Goal: Task Accomplishment & Management: Manage account settings

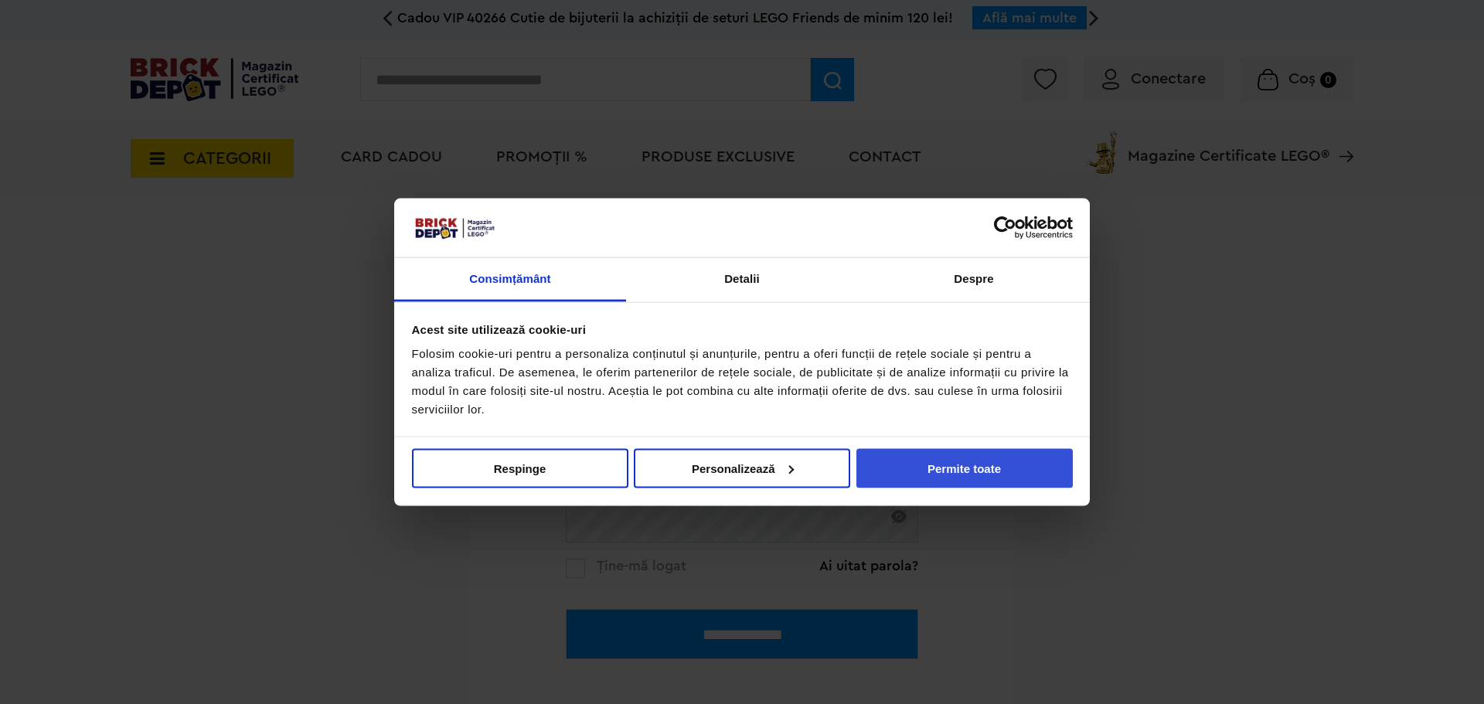
drag, startPoint x: 943, startPoint y: 468, endPoint x: 955, endPoint y: 462, distance: 13.1
click at [943, 468] on button "Permite toate" at bounding box center [965, 467] width 216 height 39
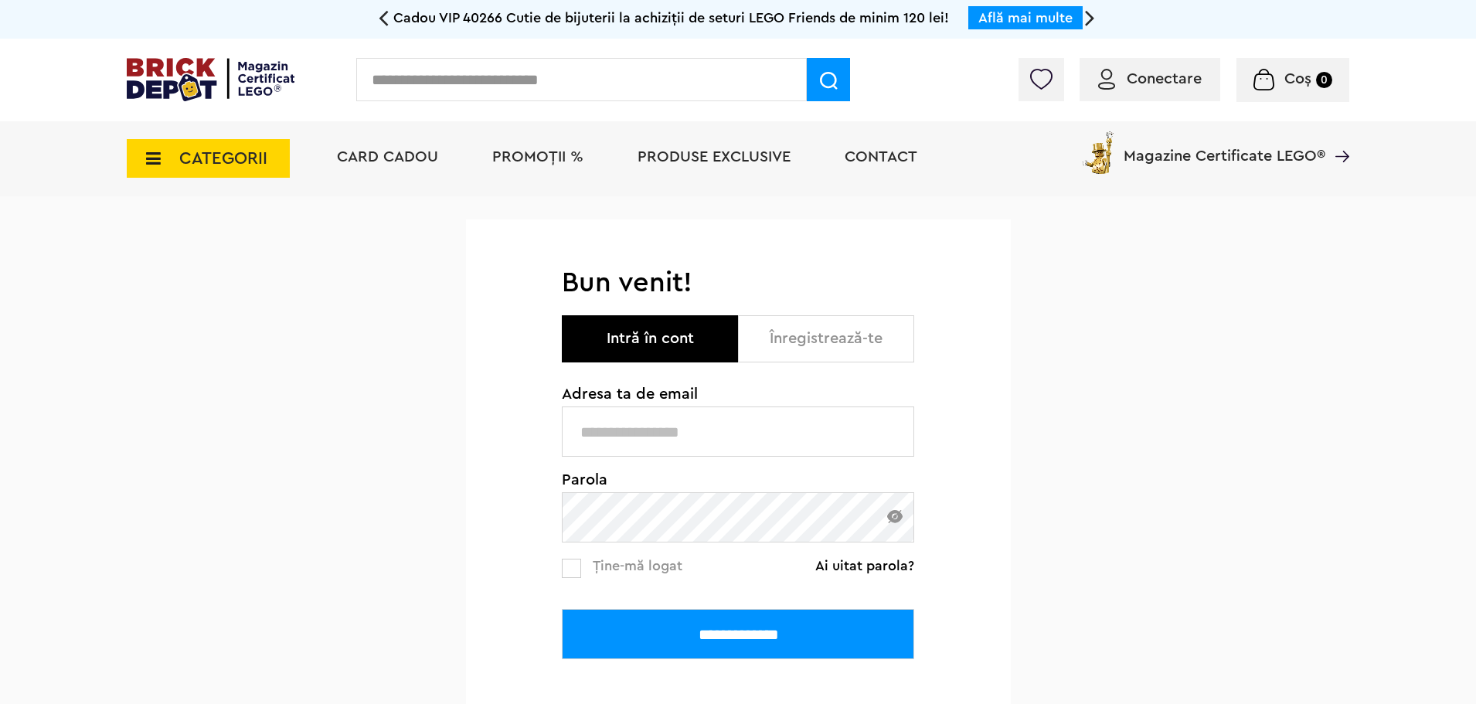
click at [623, 424] on input "text" at bounding box center [738, 432] width 352 height 50
type input "**********"
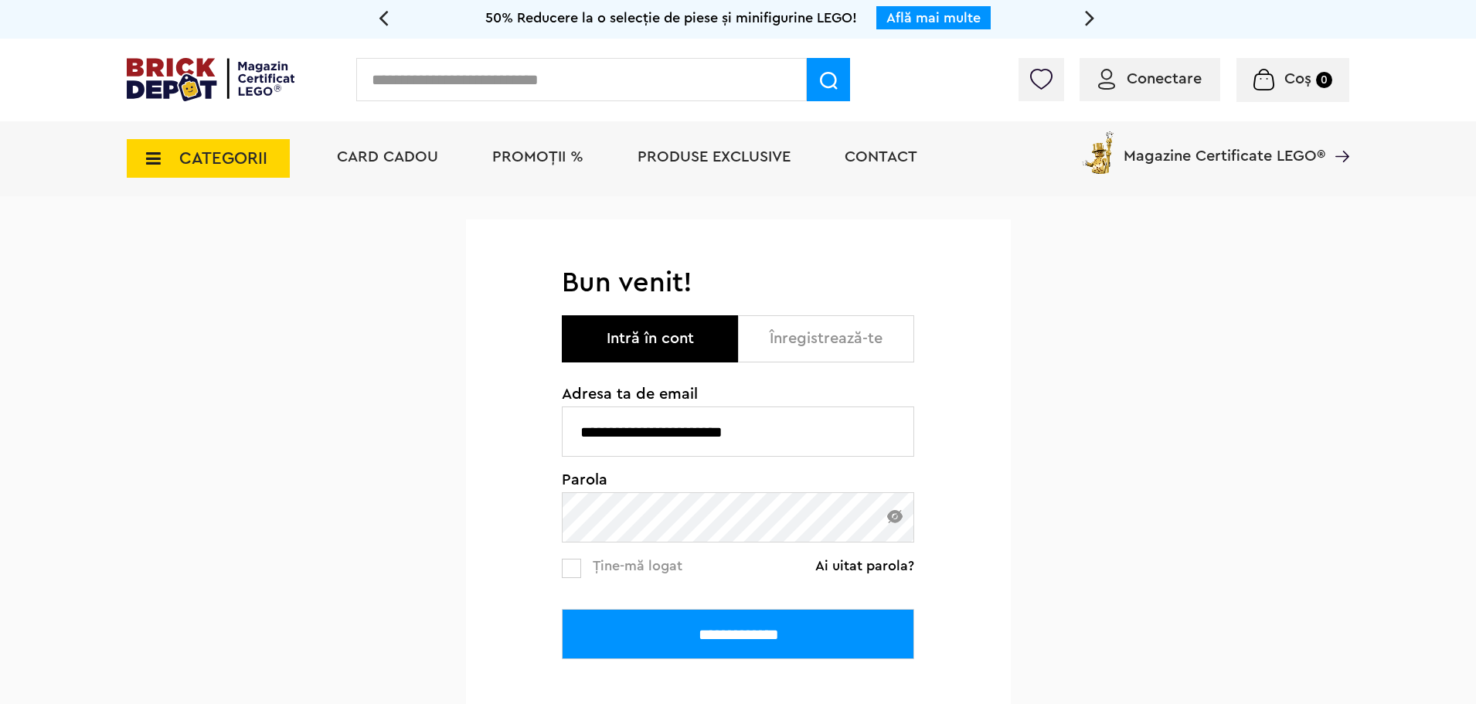
click at [719, 424] on input "**********" at bounding box center [738, 432] width 352 height 50
click at [562, 609] on input "**********" at bounding box center [738, 634] width 352 height 50
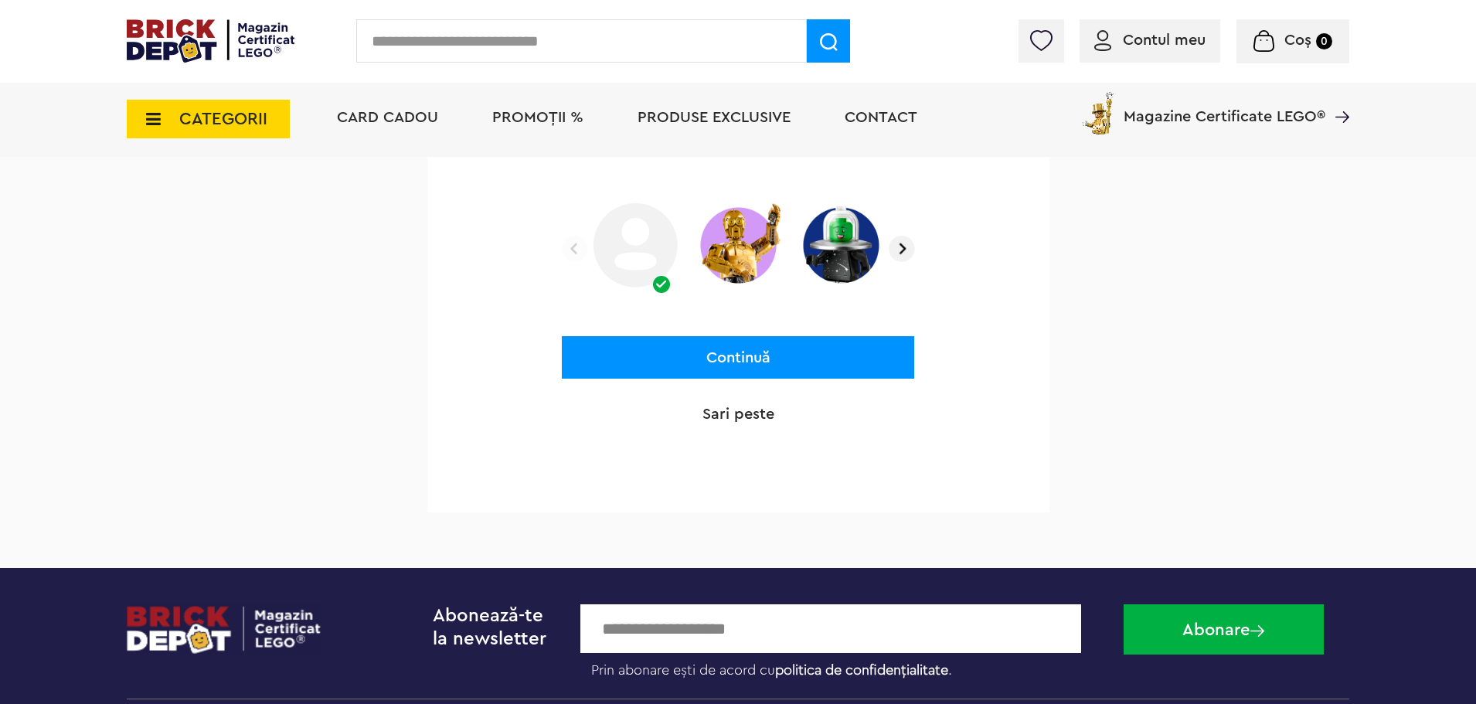
scroll to position [387, 0]
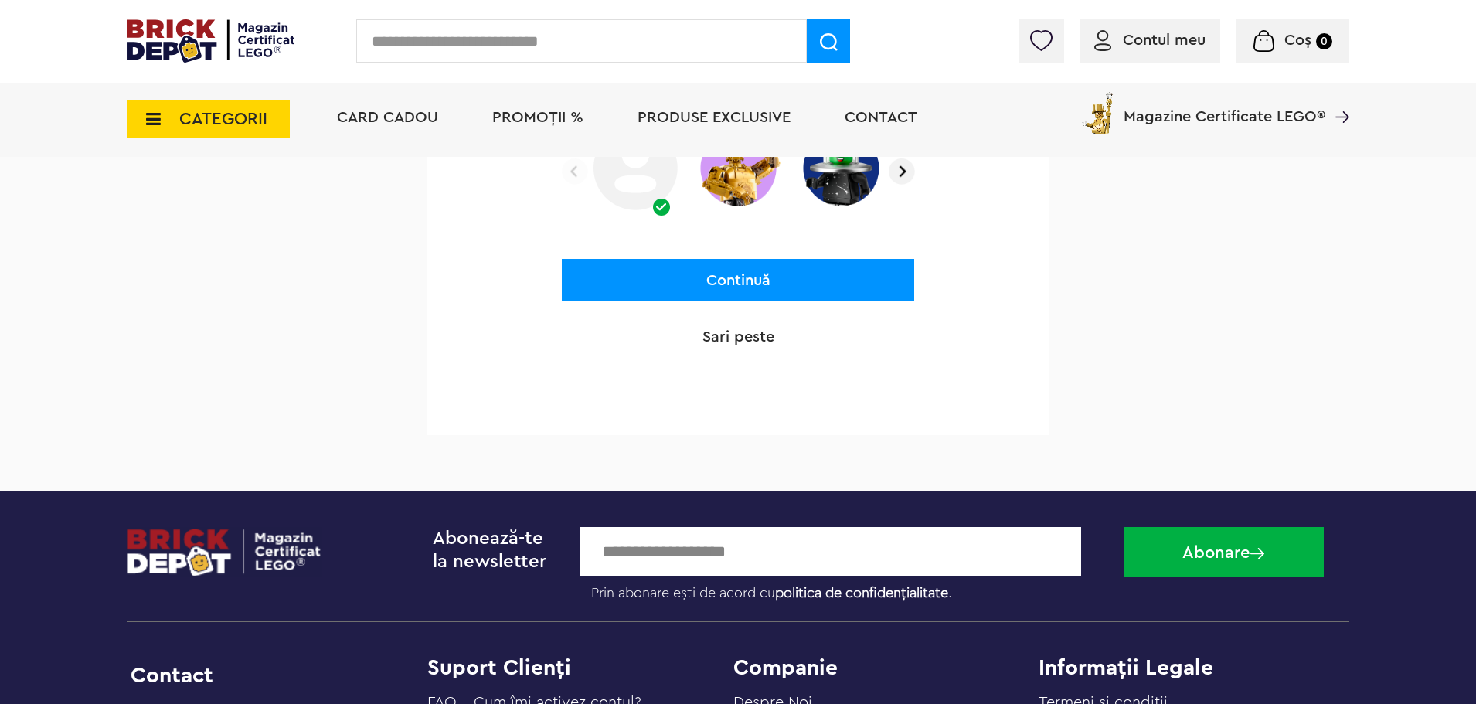
click at [718, 326] on p "Sari peste" at bounding box center [738, 337] width 352 height 22
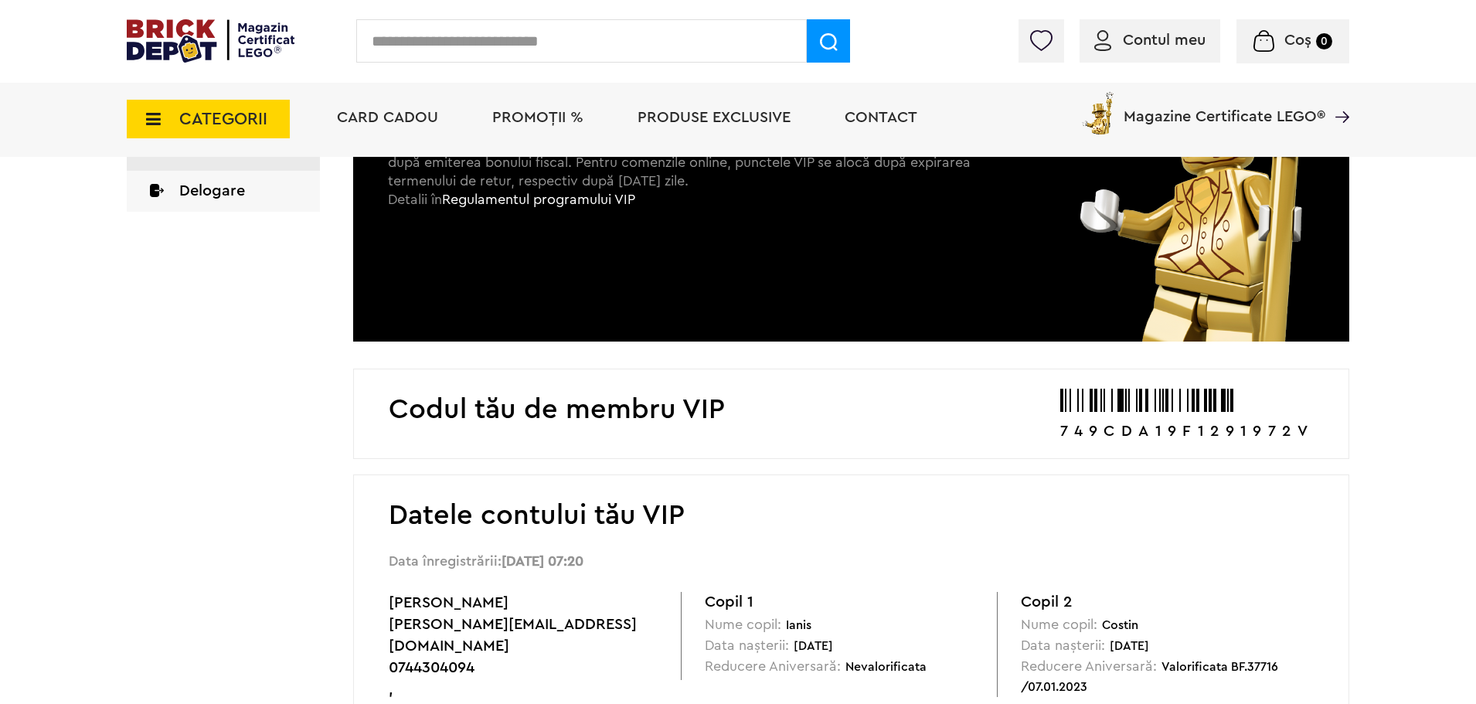
scroll to position [618, 0]
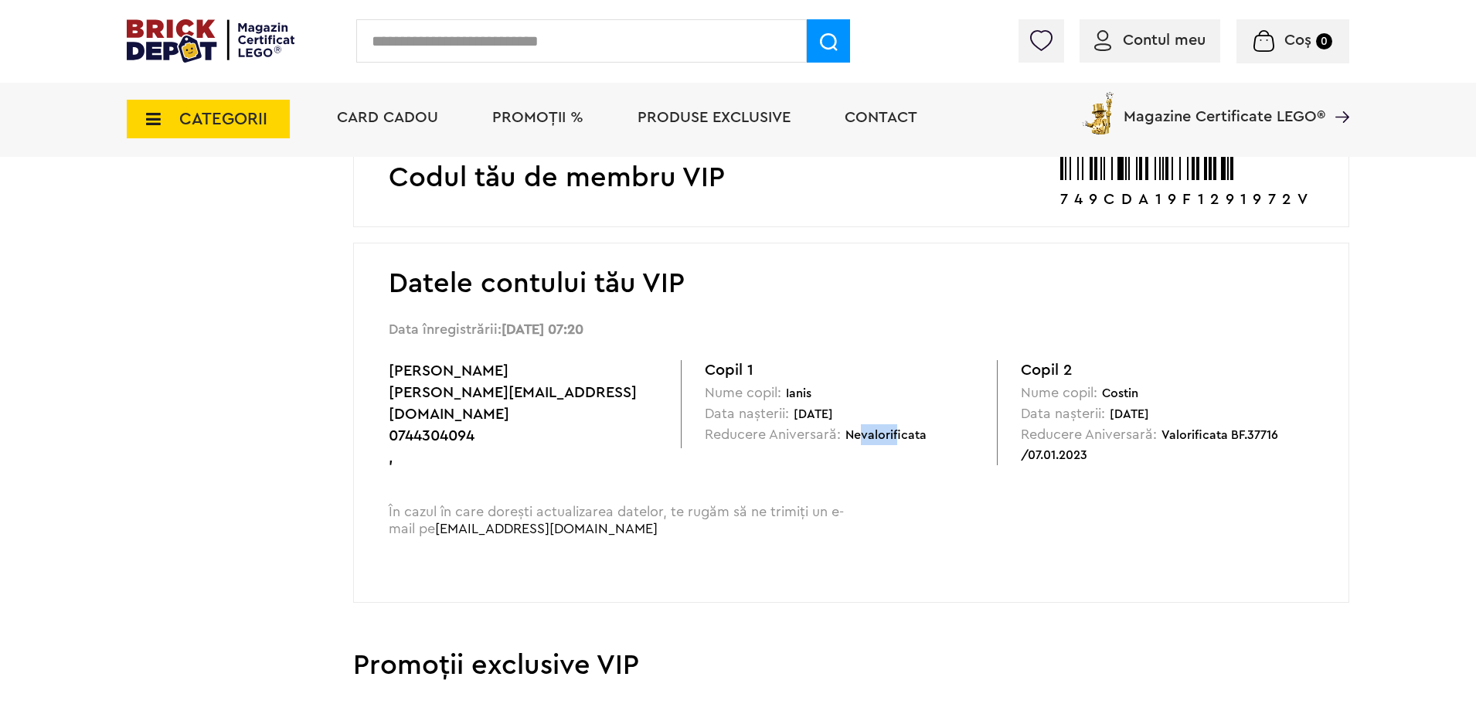
drag, startPoint x: 857, startPoint y: 438, endPoint x: 898, endPoint y: 445, distance: 41.6
click at [897, 444] on div "Copil 1 Nume copil: Ianis Data nașterii: 20.10.2014 Reducere Aniversară: Nevalo…" at bounding box center [839, 404] width 316 height 88
click at [876, 461] on div "Datele contului tău VIP Data înregistrării: 13.07.2022, 07:20 Zaburda Sorin sor…" at bounding box center [851, 423] width 996 height 360
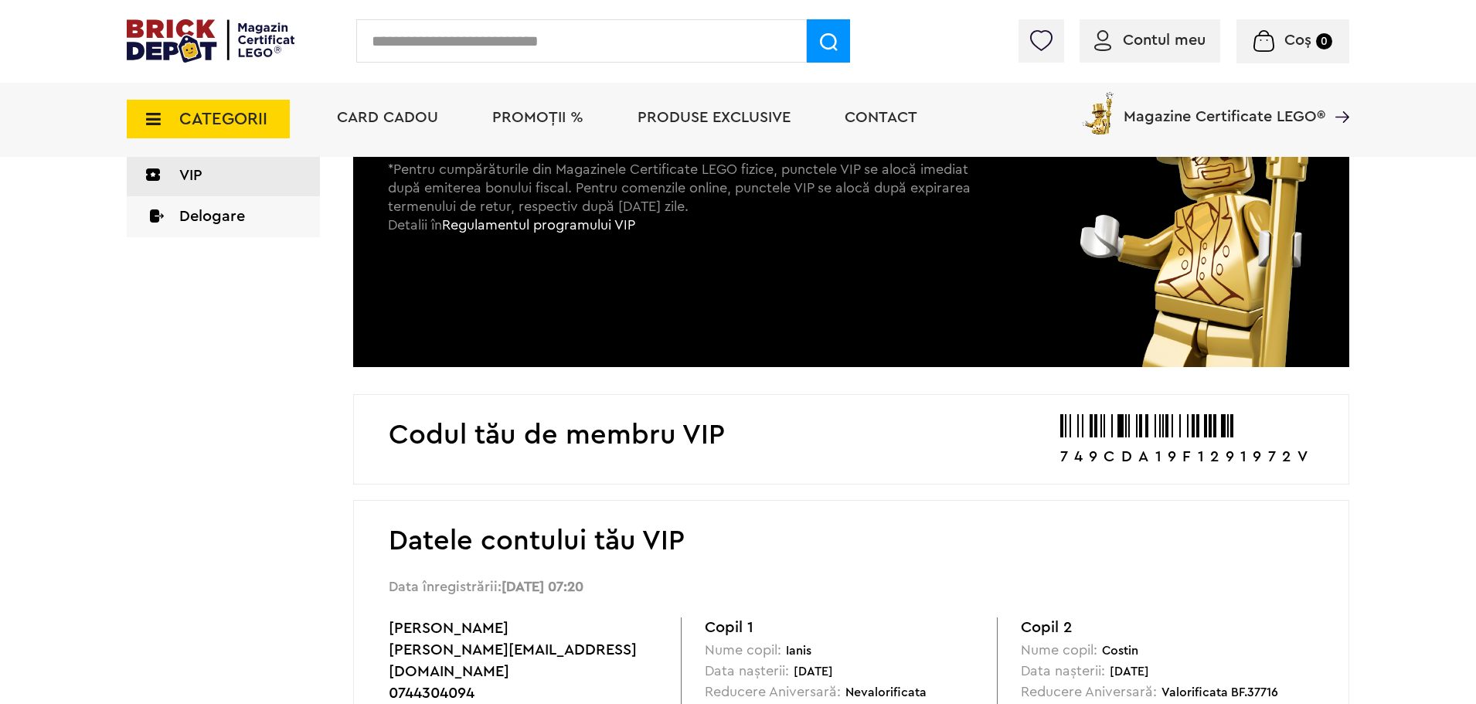
scroll to position [0, 0]
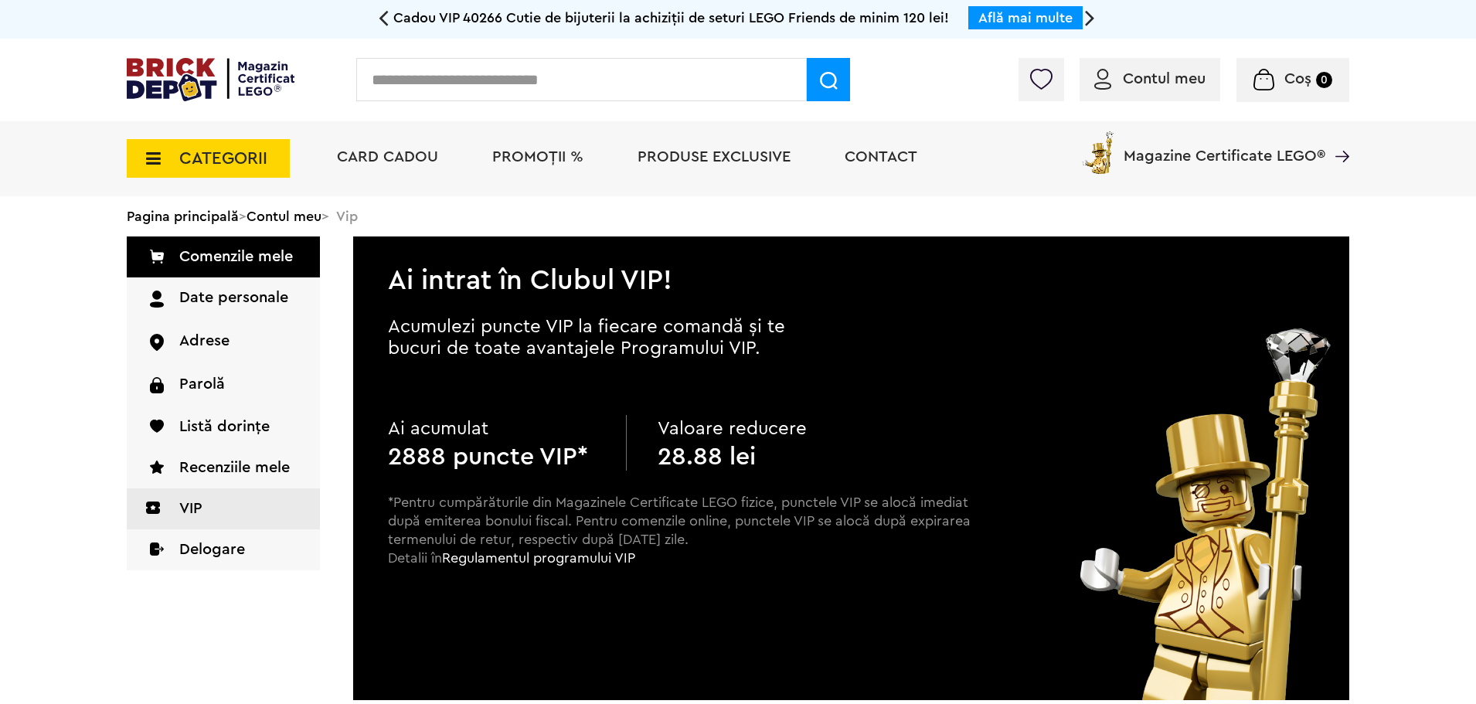
click at [698, 455] on b "28.88 lei" at bounding box center [707, 456] width 98 height 25
click at [732, 420] on p "Valoare reducere" at bounding box center [761, 429] width 207 height 28
drag, startPoint x: 701, startPoint y: 440, endPoint x: 702, endPoint y: 448, distance: 7.8
click at [703, 440] on p "Valoare reducere" at bounding box center [761, 429] width 207 height 28
drag, startPoint x: 700, startPoint y: 480, endPoint x: 691, endPoint y: 476, distance: 9.3
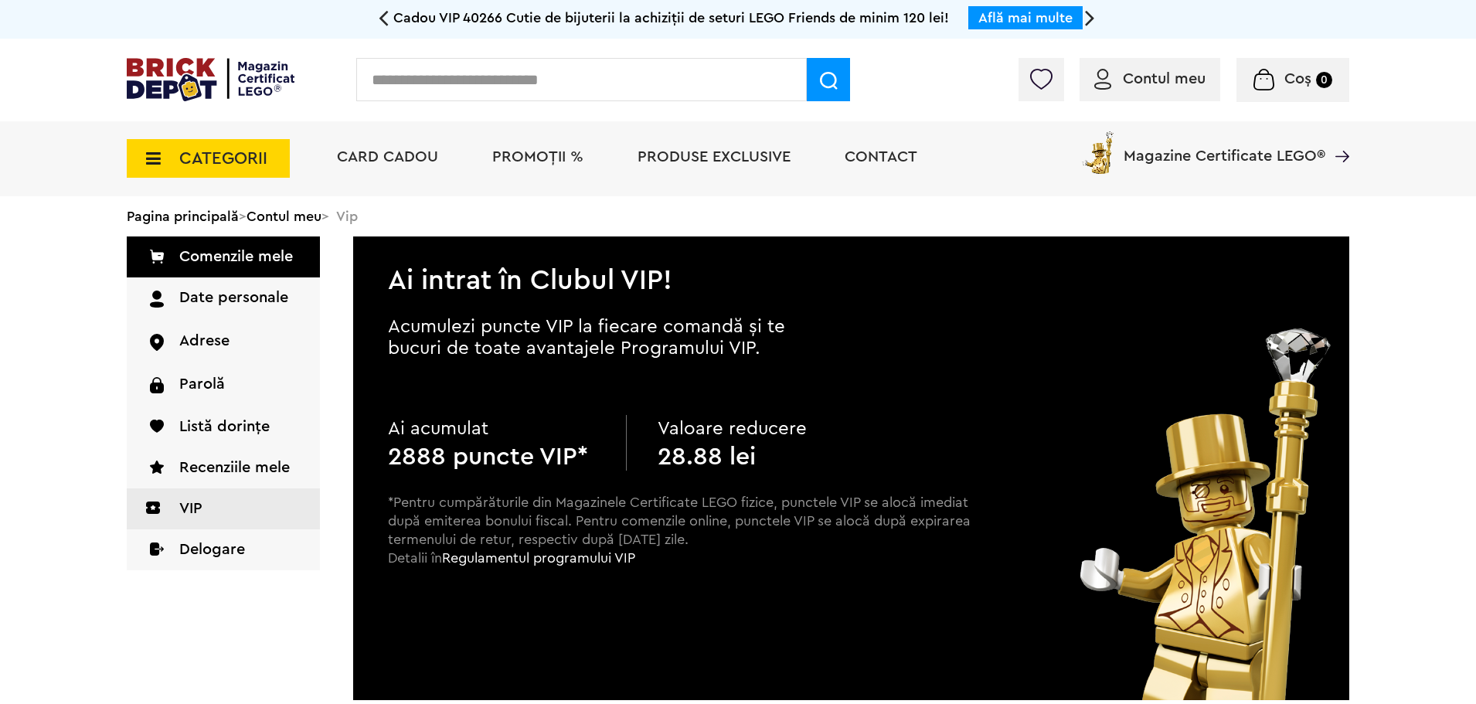
click at [700, 479] on div "Ai acumulat 2888 puncte VIP* Valoare reducere 28.88 lei *Pentru cumpărăturile d…" at bounding box center [680, 505] width 584 height 180
click at [744, 438] on p "Valoare reducere" at bounding box center [761, 429] width 207 height 28
click at [359, 216] on div "Pagina principală > Contul meu > Vip" at bounding box center [738, 216] width 1223 height 40
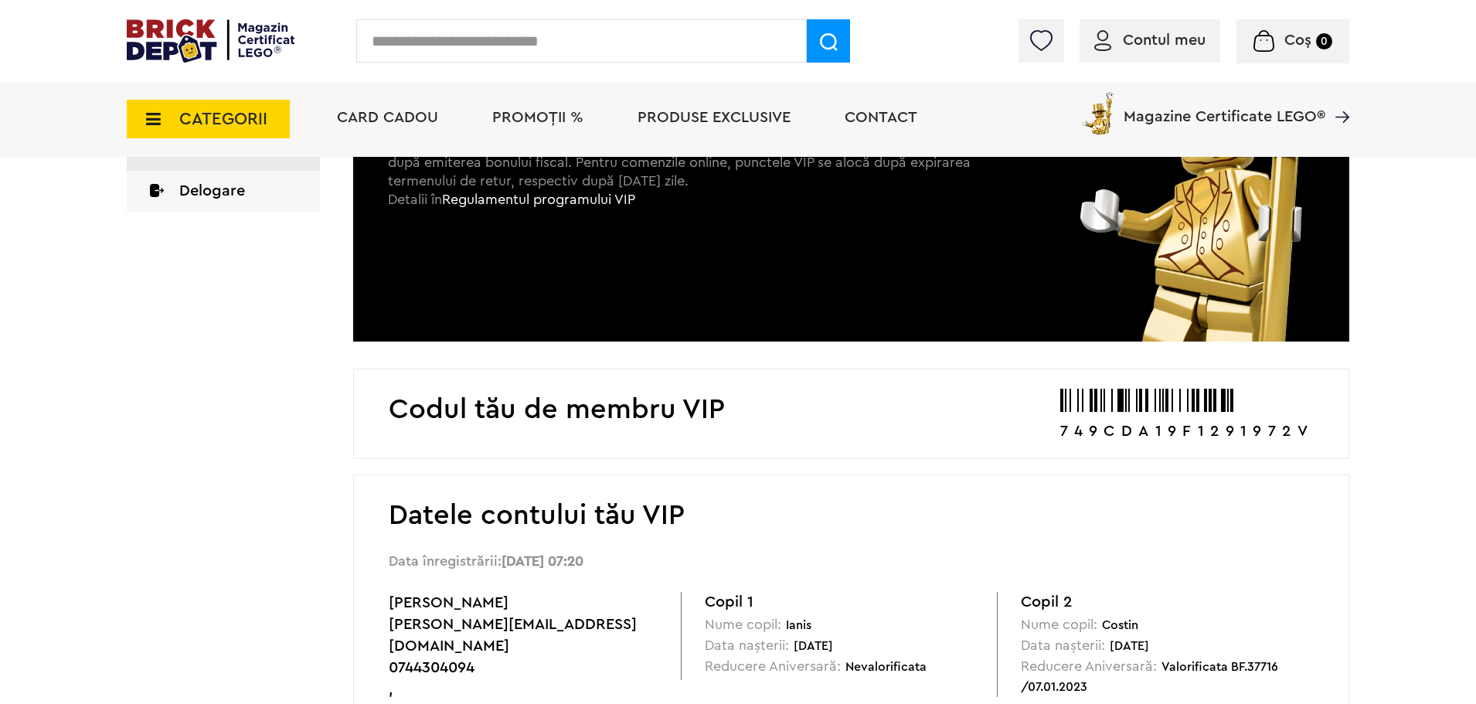
scroll to position [696, 0]
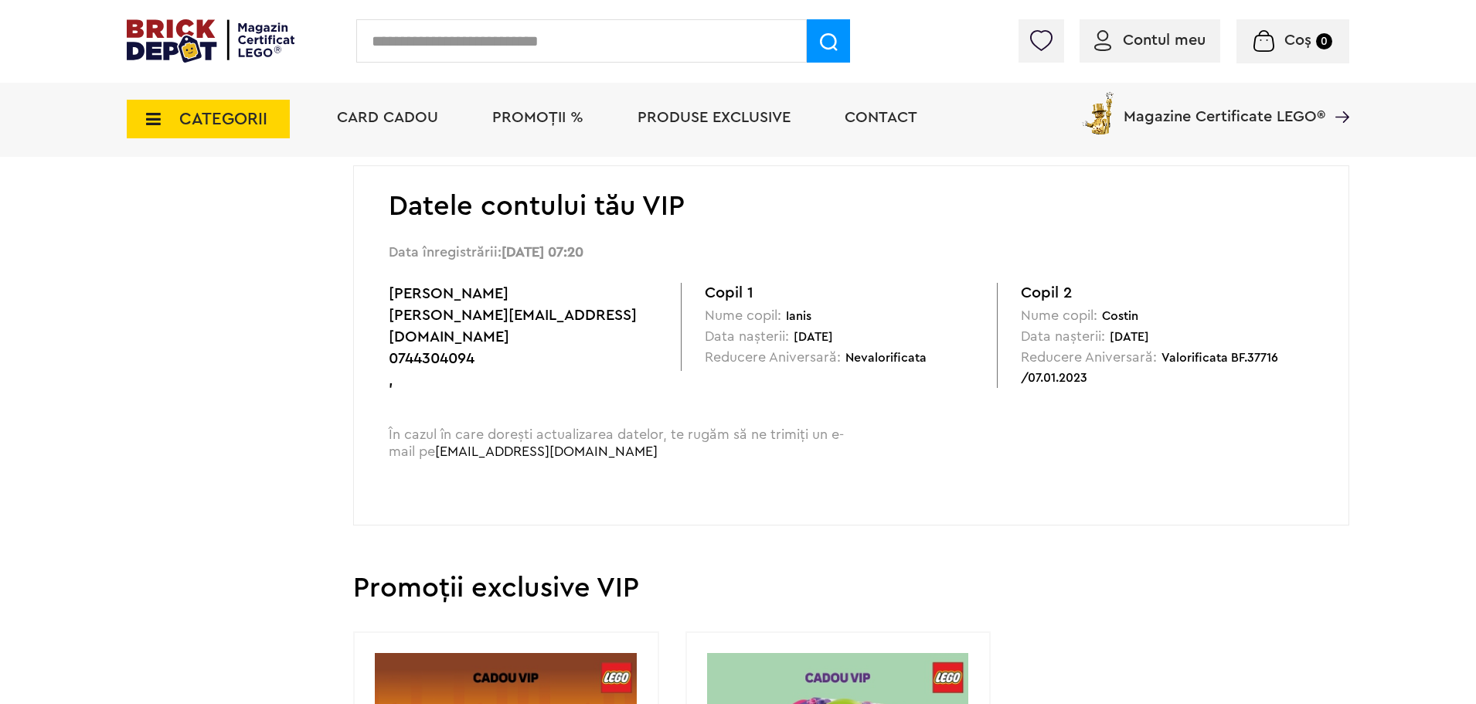
click at [860, 355] on span "Nevalorificata" at bounding box center [886, 358] width 81 height 12
click at [819, 333] on span "20.10.2014" at bounding box center [813, 337] width 39 height 12
drag, startPoint x: 794, startPoint y: 332, endPoint x: 859, endPoint y: 335, distance: 65.0
click at [858, 337] on div "Data nașterii: 20.10.2014" at bounding box center [851, 336] width 292 height 21
click at [860, 335] on div "Data nașterii: 20.10.2014" at bounding box center [851, 336] width 292 height 21
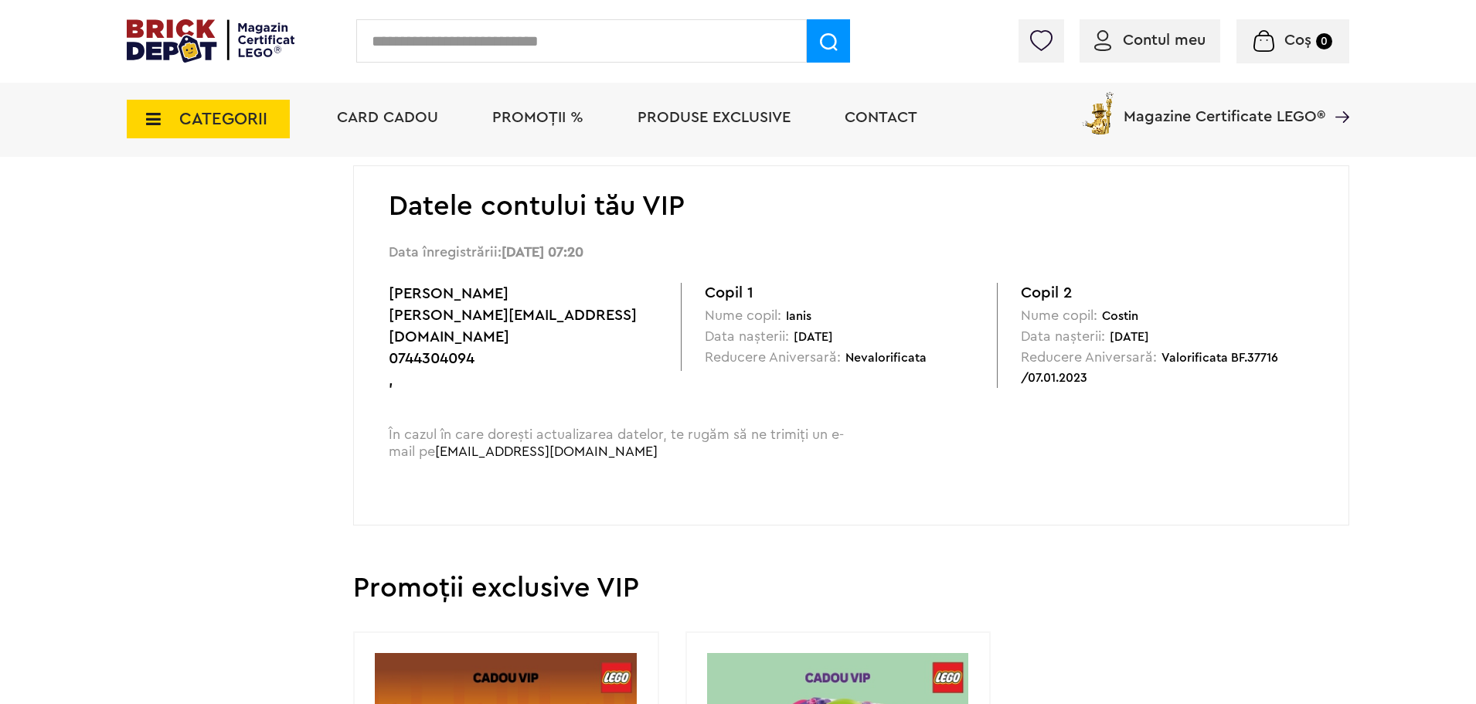
click at [737, 298] on span "Copil 1" at bounding box center [729, 293] width 49 height 20
click at [560, 220] on h2 "Datele contului tău VIP" at bounding box center [851, 206] width 925 height 28
click at [1153, 43] on div "Coș Nu ai nimic în coș Conectare Descoperă noutățile" at bounding box center [1231, 44] width 237 height 15
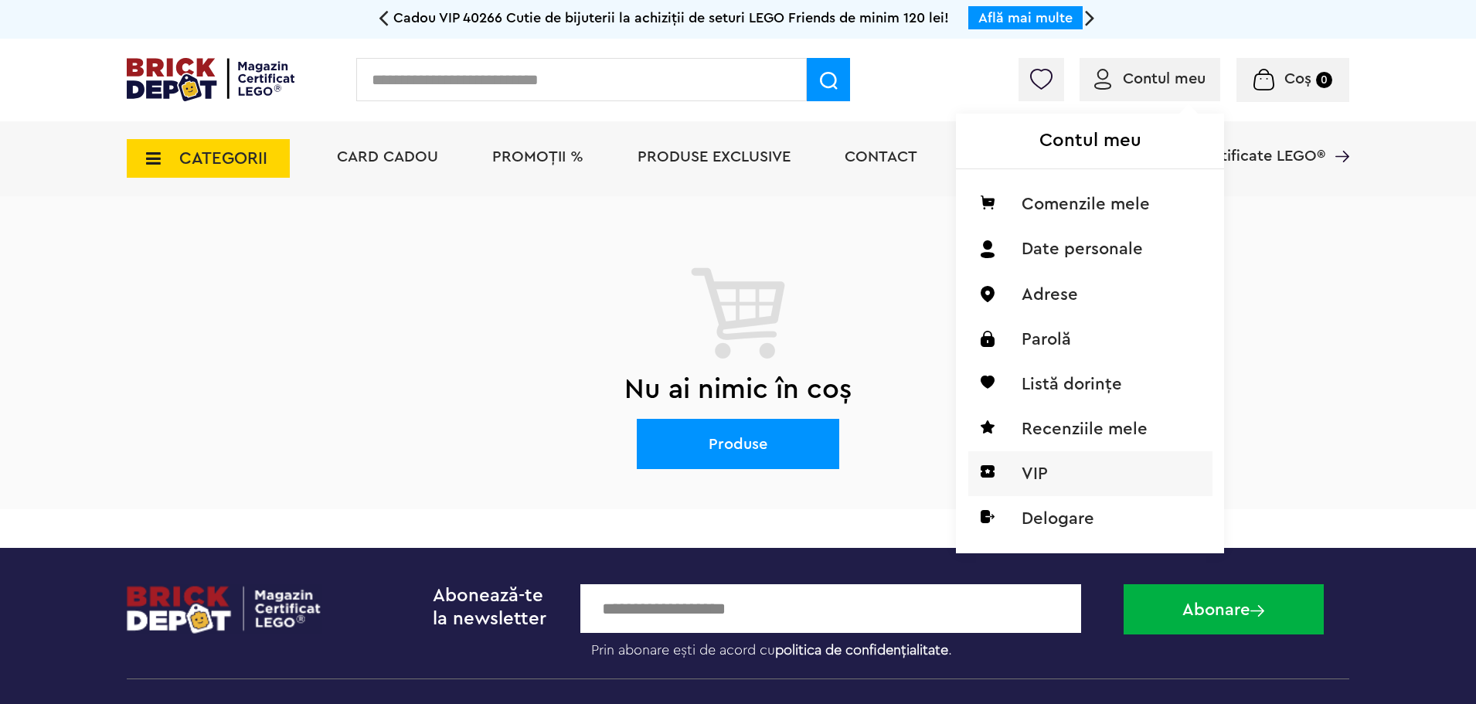
click at [1040, 472] on li "VIP" at bounding box center [1091, 473] width 244 height 45
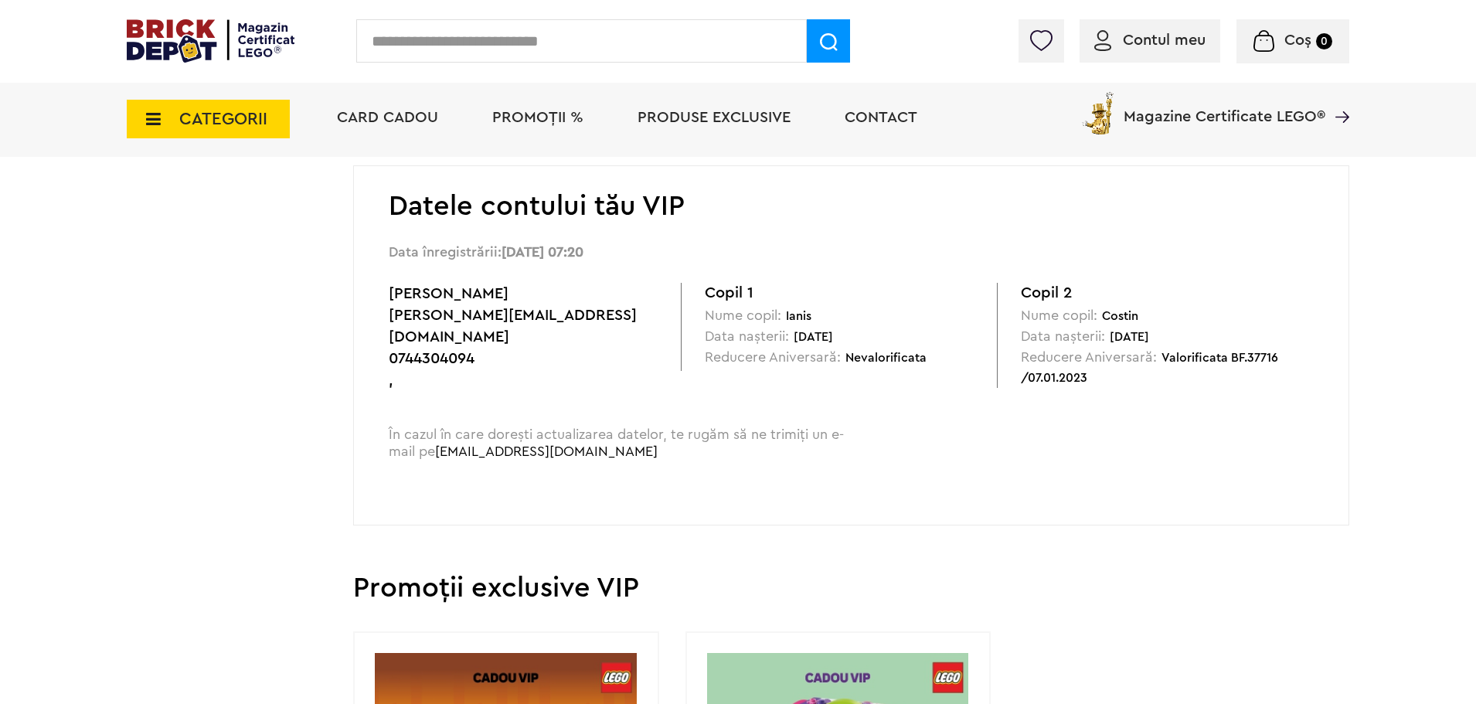
scroll to position [541, 0]
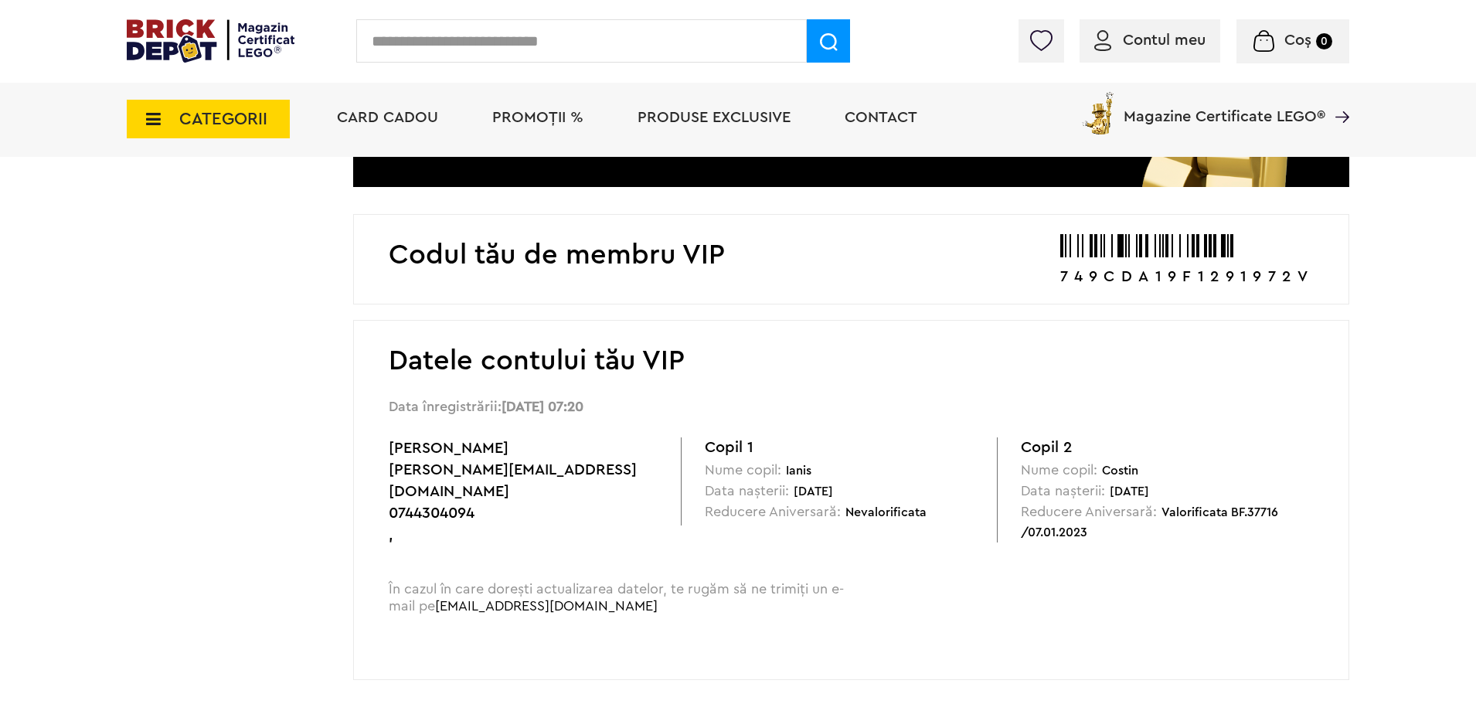
click at [740, 267] on div "Codul tău de membru VIP 749CDA19F1291972V" at bounding box center [851, 259] width 996 height 90
drag, startPoint x: 1018, startPoint y: 280, endPoint x: 1234, endPoint y: 283, distance: 215.7
click at [1233, 283] on p "749CDA19F1291972V" at bounding box center [1188, 276] width 254 height 15
click at [1304, 281] on p "749CDA19F1291972V" at bounding box center [1188, 276] width 254 height 15
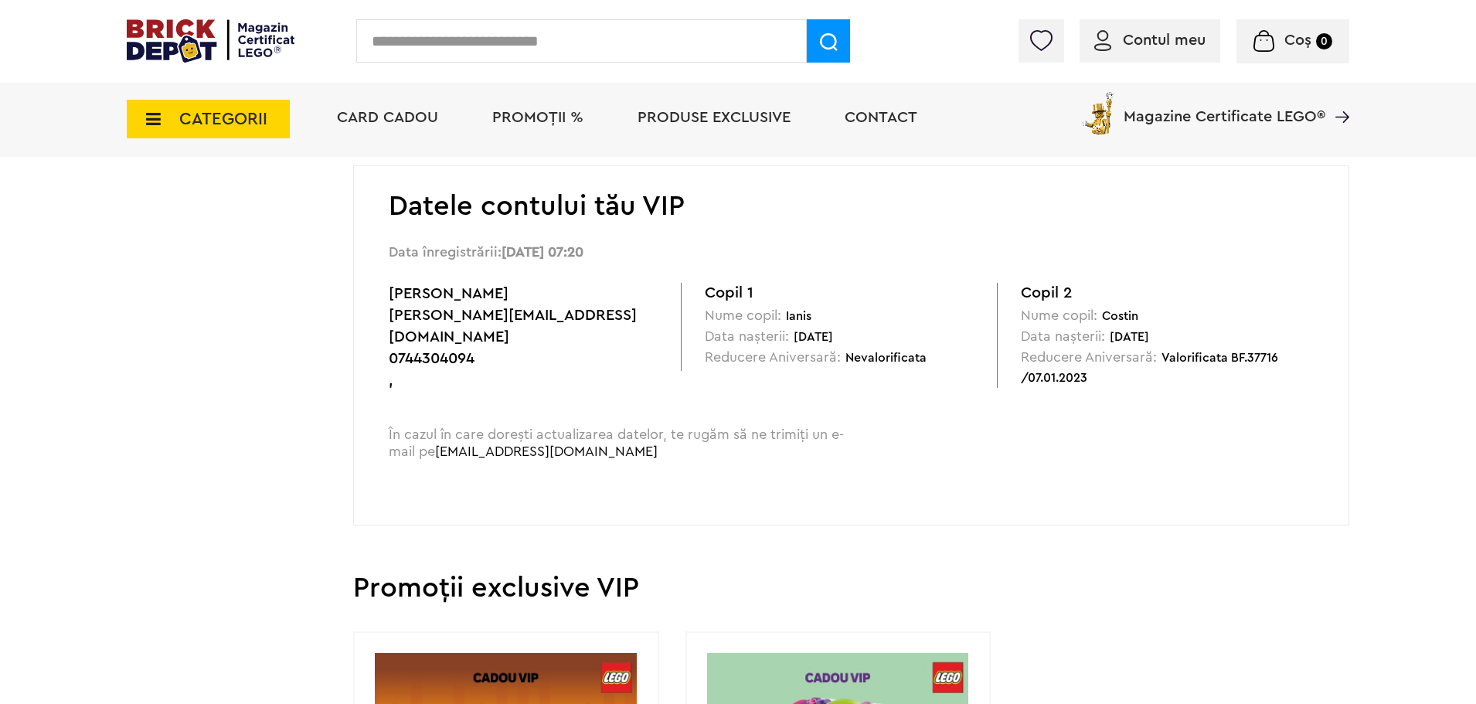
scroll to position [773, 0]
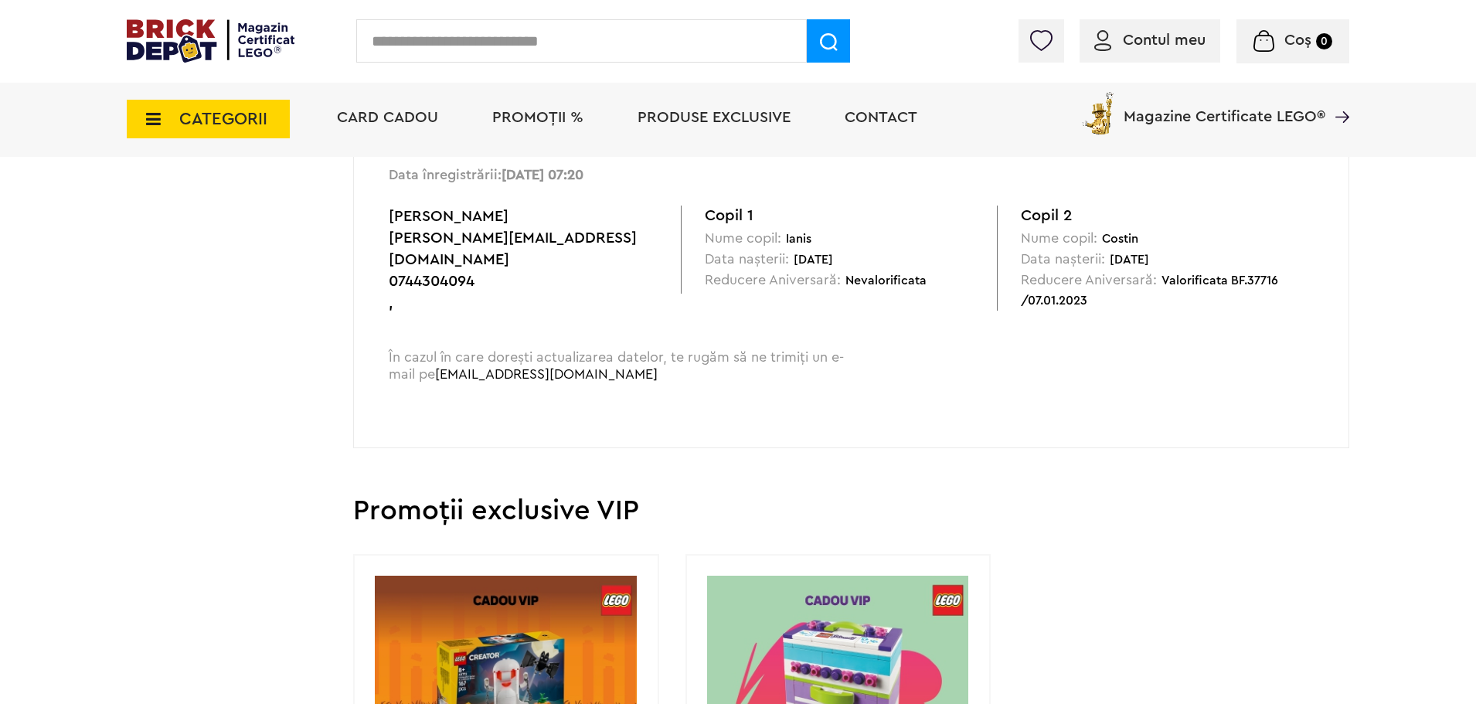
click at [1233, 281] on span "Valorificata BF.37716 /07.01.2023" at bounding box center [1149, 290] width 257 height 32
click at [1067, 308] on div "Datele contului tău VIP Data înregistrării: 13.07.2022, 07:20 Zaburda Sorin sor…" at bounding box center [851, 268] width 996 height 360
drag, startPoint x: 1023, startPoint y: 300, endPoint x: 1119, endPoint y: 304, distance: 95.2
click at [1115, 304] on div "Reducere Aniversară: Valorificata BF.37716 /07.01.2023" at bounding box center [1167, 290] width 292 height 41
click at [1119, 304] on div "Reducere Aniversară: Valorificata BF.37716 /07.01.2023" at bounding box center [1167, 290] width 292 height 41
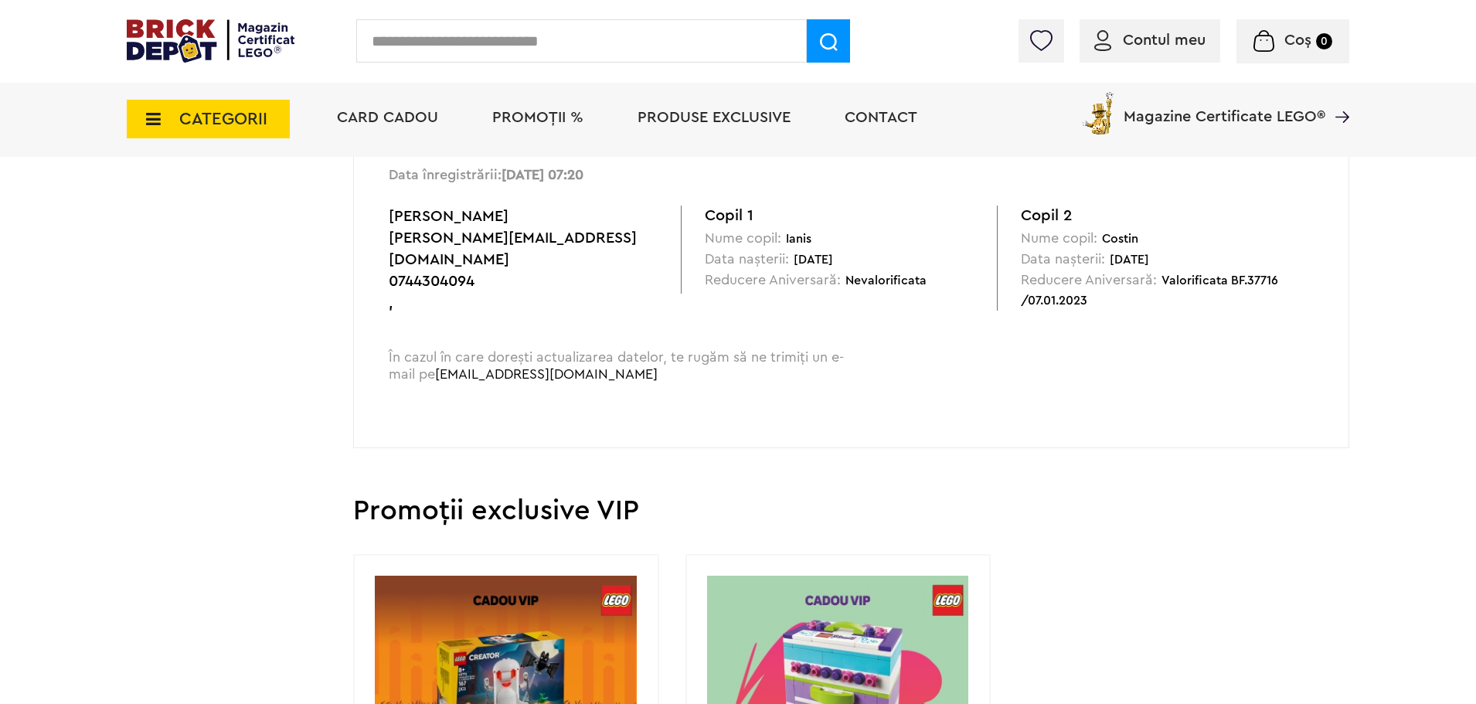
click at [420, 292] on div "," at bounding box center [535, 303] width 292 height 22
click at [427, 274] on span "0744304094" at bounding box center [432, 281] width 86 height 15
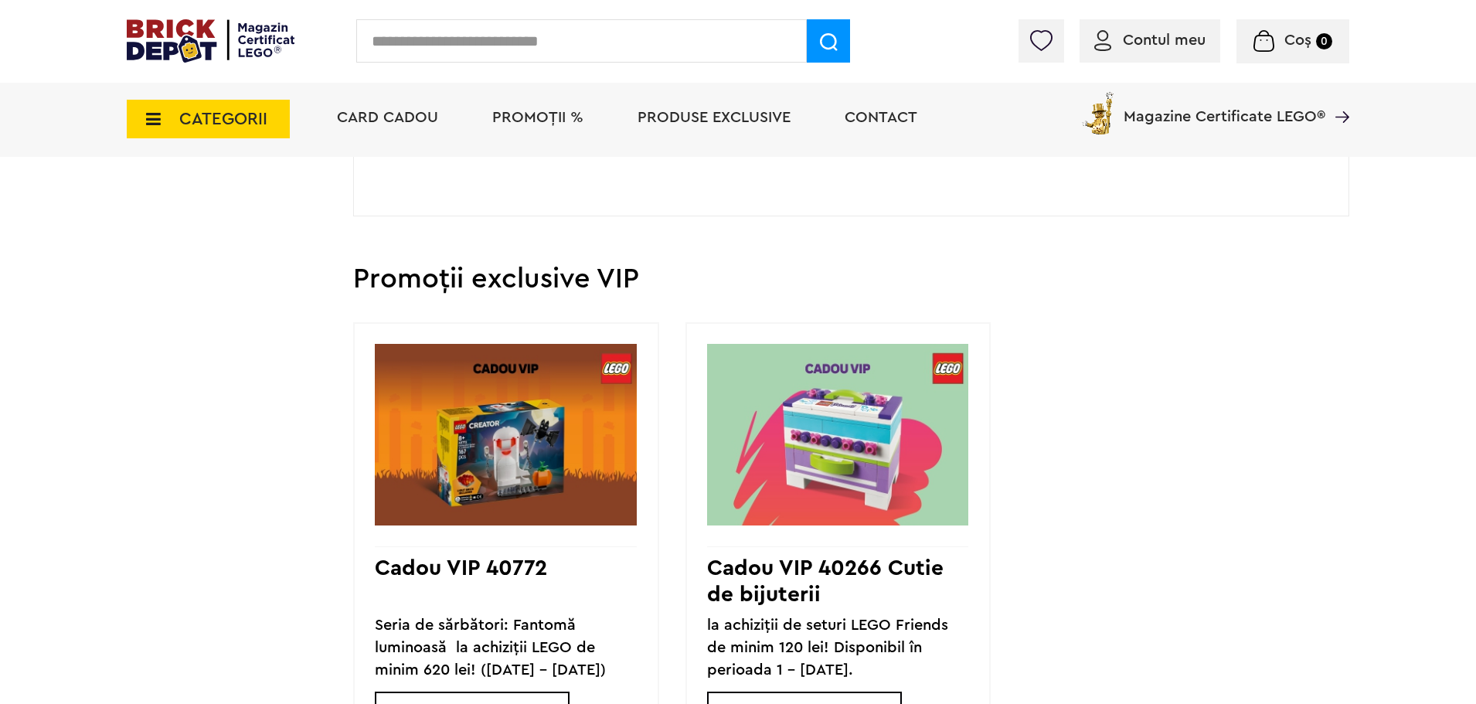
scroll to position [464, 0]
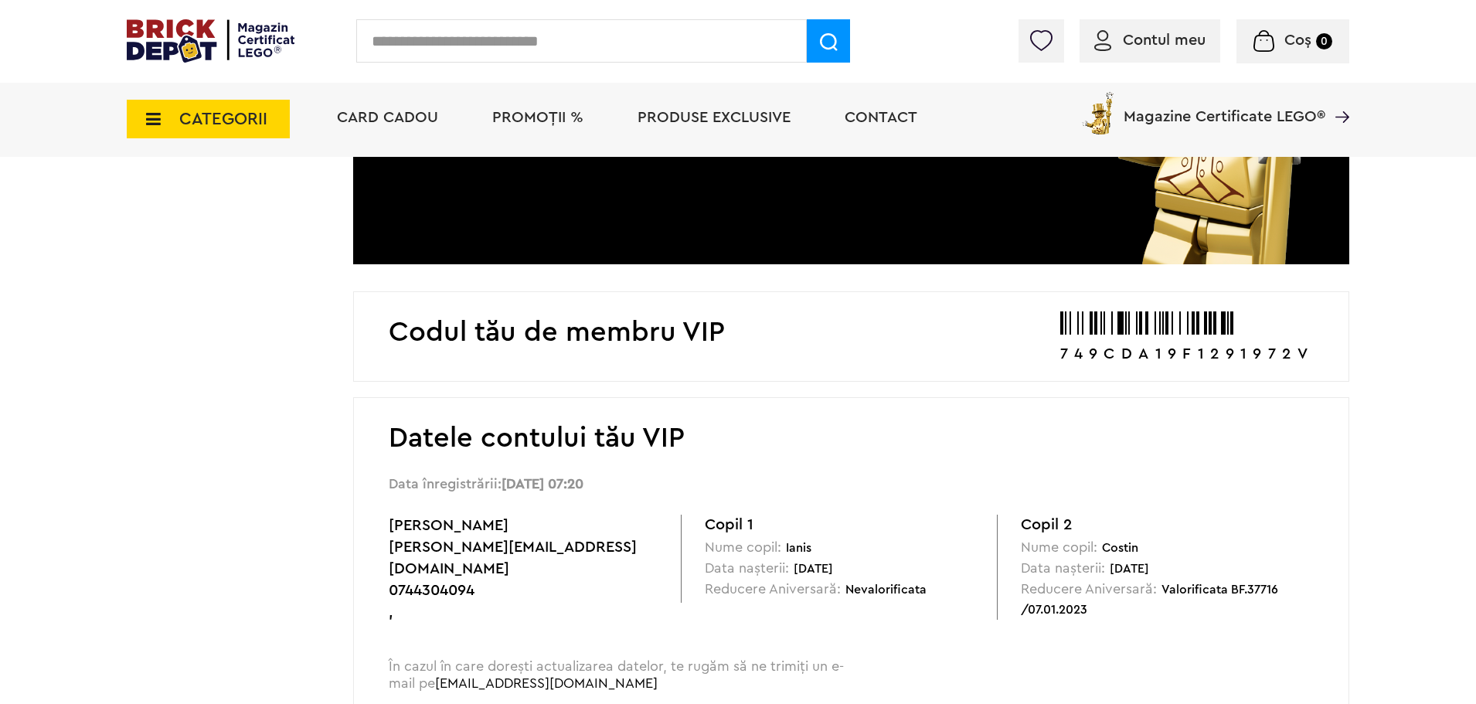
click at [543, 110] on span "PROMOȚII %" at bounding box center [537, 117] width 91 height 15
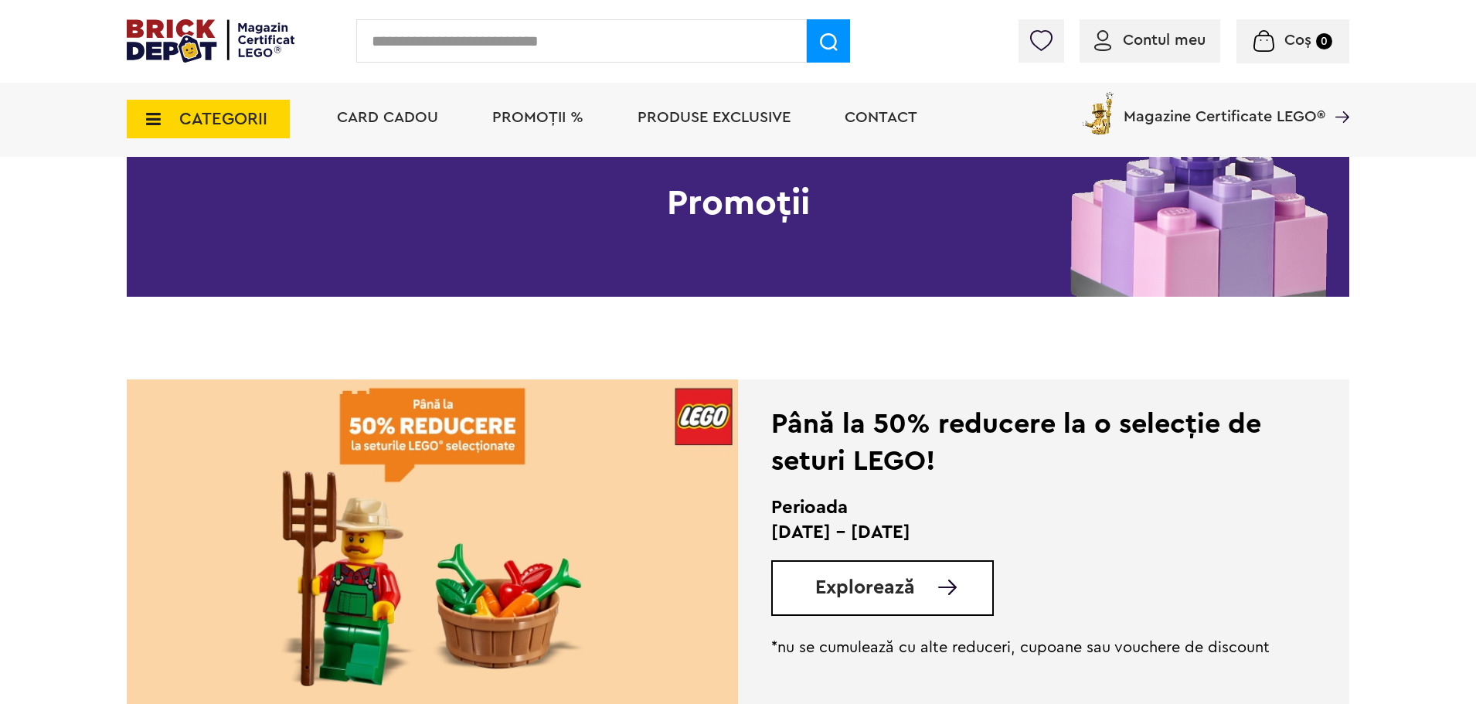
scroll to position [309, 0]
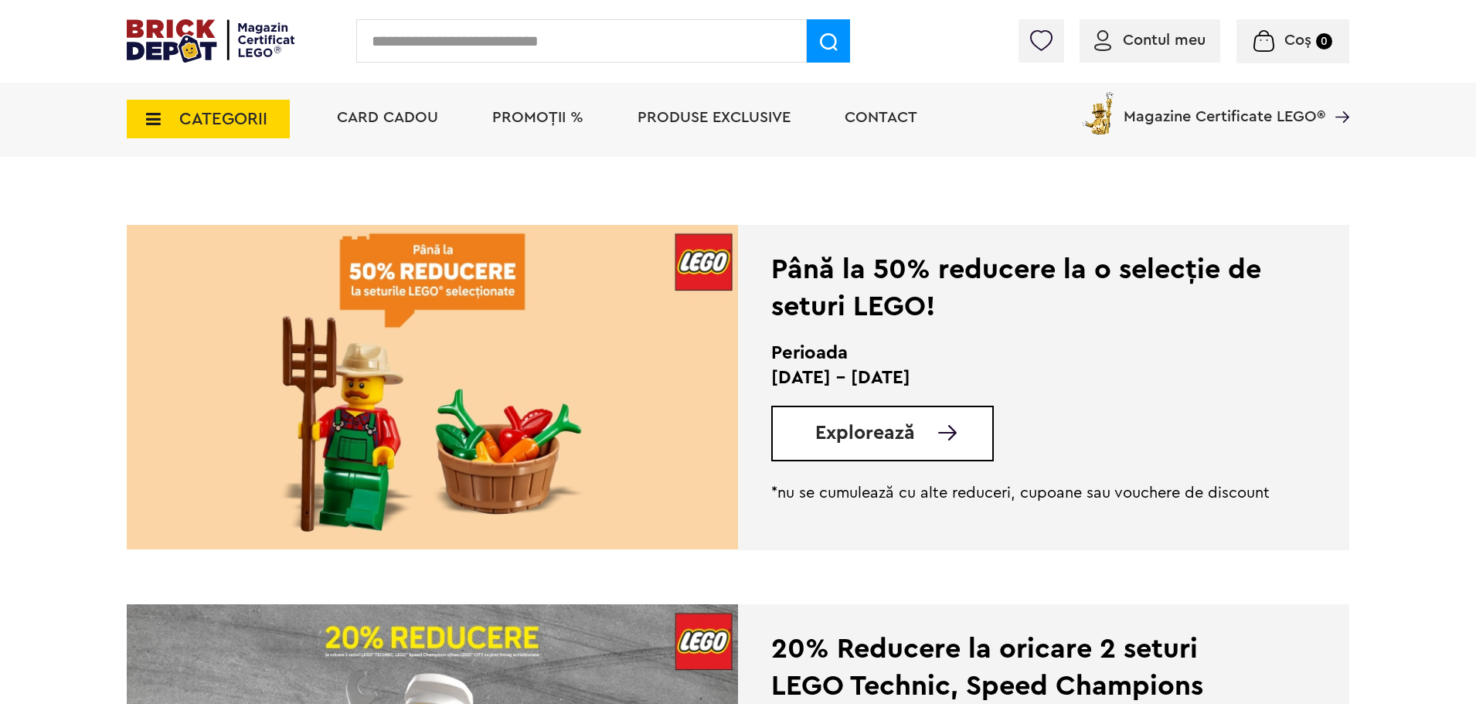
click at [938, 416] on div "Explorează" at bounding box center [882, 434] width 223 height 56
click at [950, 431] on img at bounding box center [947, 432] width 19 height 15
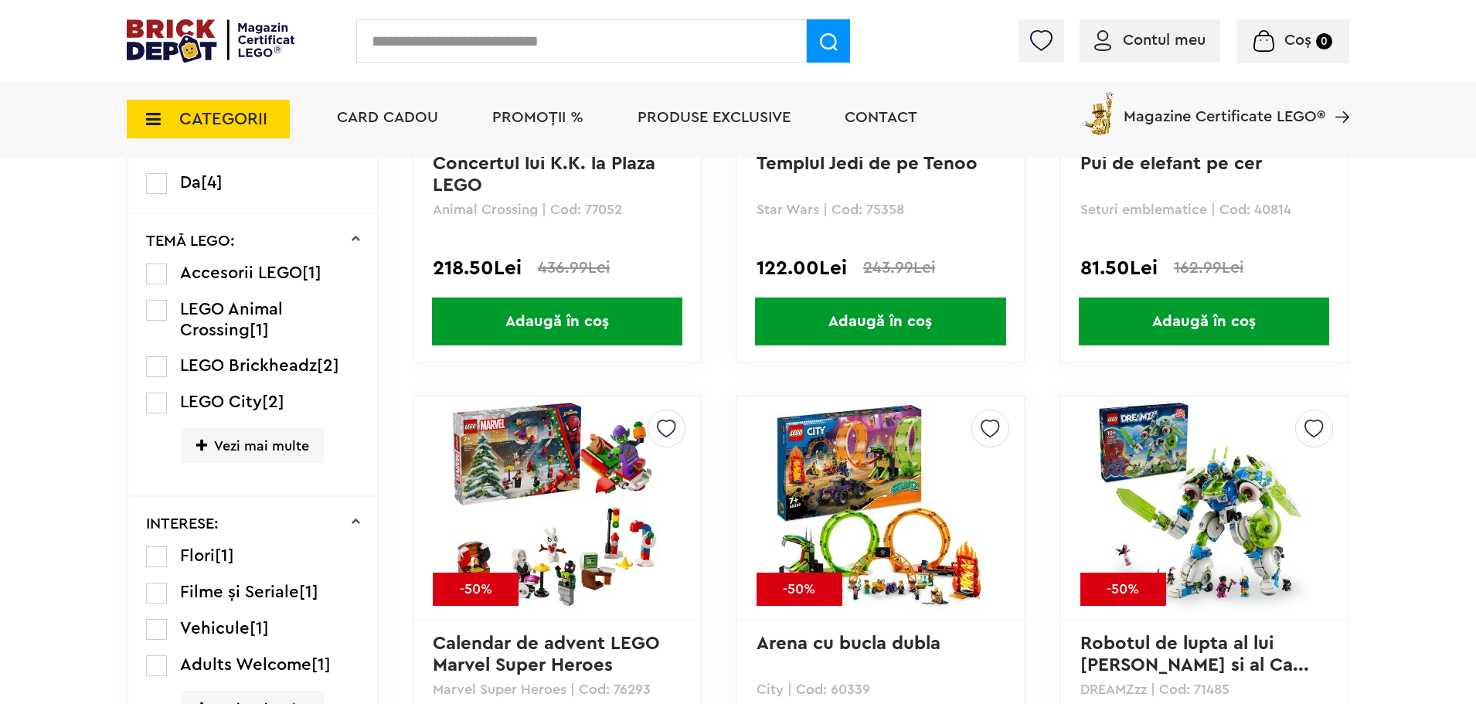
scroll to position [1391, 0]
